Goal: Find specific page/section

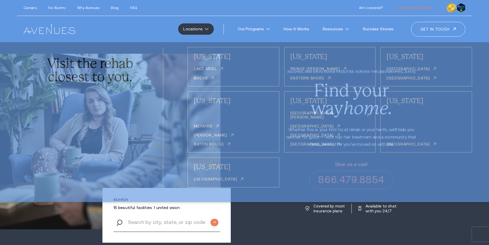
click at [137, 34] on div "Locations Pennsylvania ." at bounding box center [244, 29] width 455 height 26
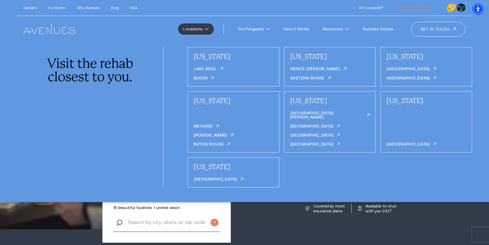
click at [145, 32] on div "Locations Pennsylvania ." at bounding box center [244, 29] width 455 height 26
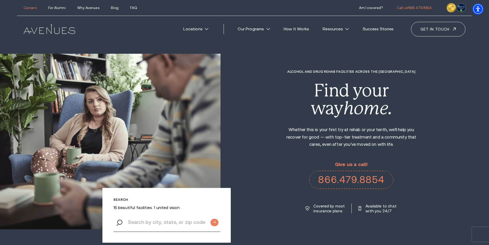
click at [28, 8] on link "Careers" at bounding box center [30, 8] width 13 height 4
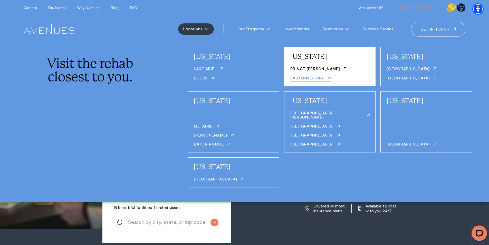
click at [322, 78] on link "Eastern Shore" at bounding box center [310, 79] width 40 height 6
